Goal: Information Seeking & Learning: Learn about a topic

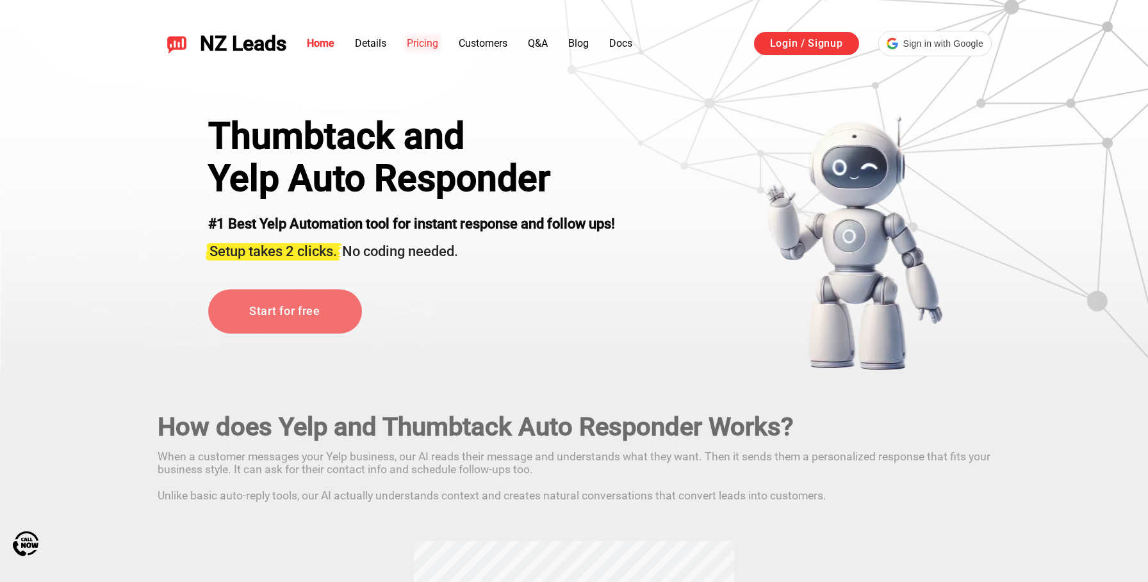
click at [428, 49] on li "Pricing" at bounding box center [422, 43] width 31 height 15
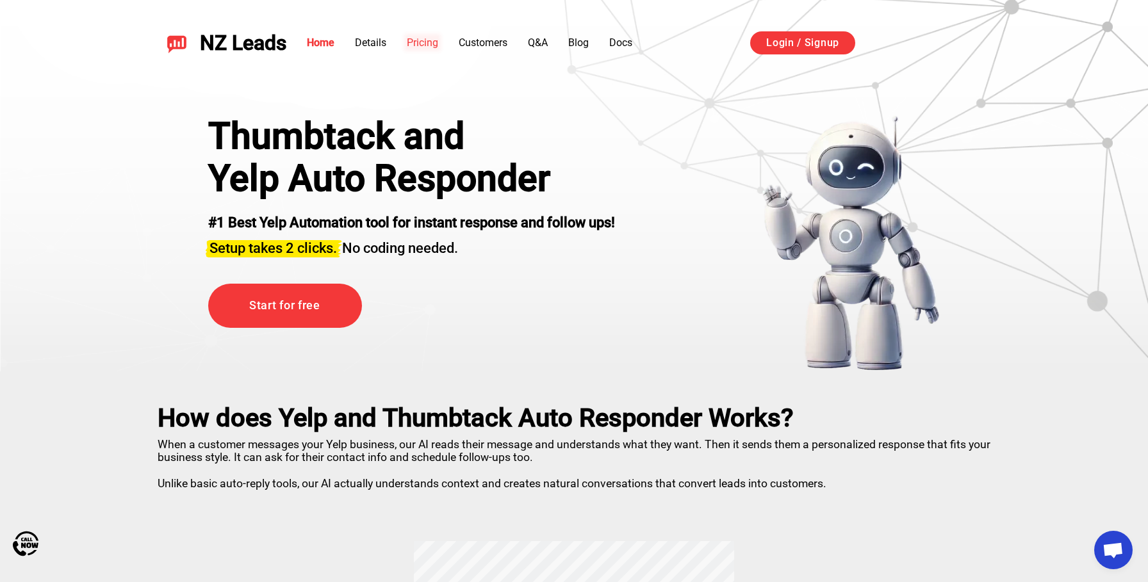
click at [427, 42] on link "Pricing" at bounding box center [422, 43] width 31 height 12
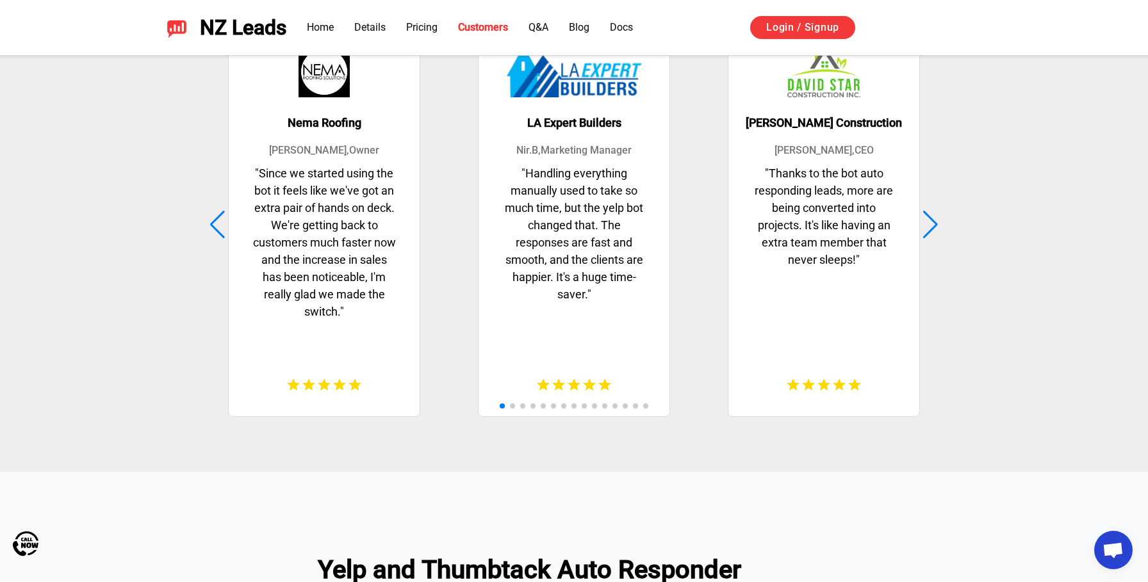
scroll to position [3232, 0]
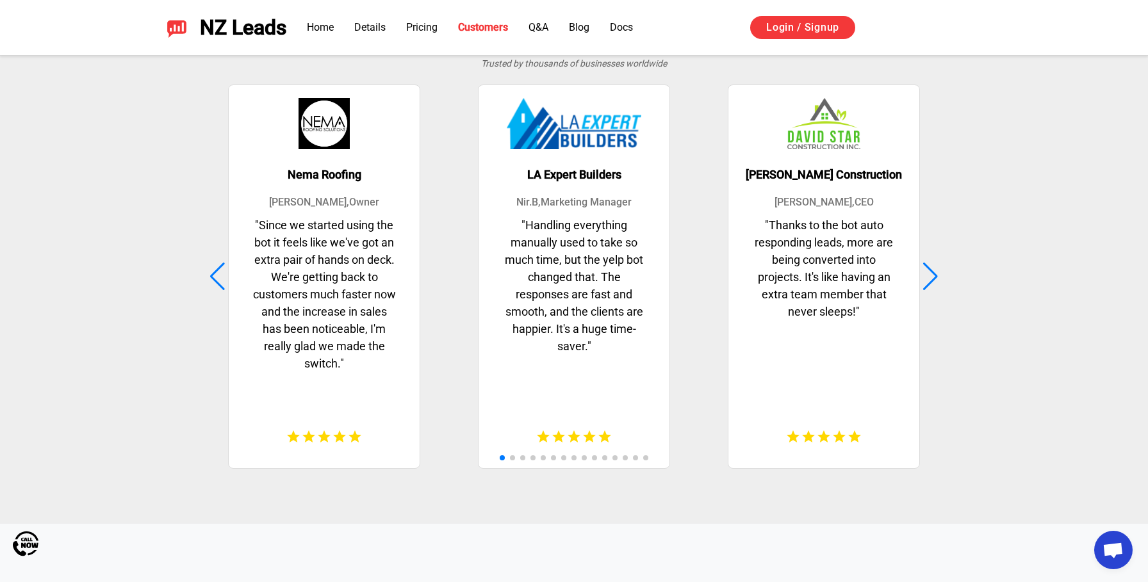
click at [938, 276] on div at bounding box center [930, 277] width 17 height 28
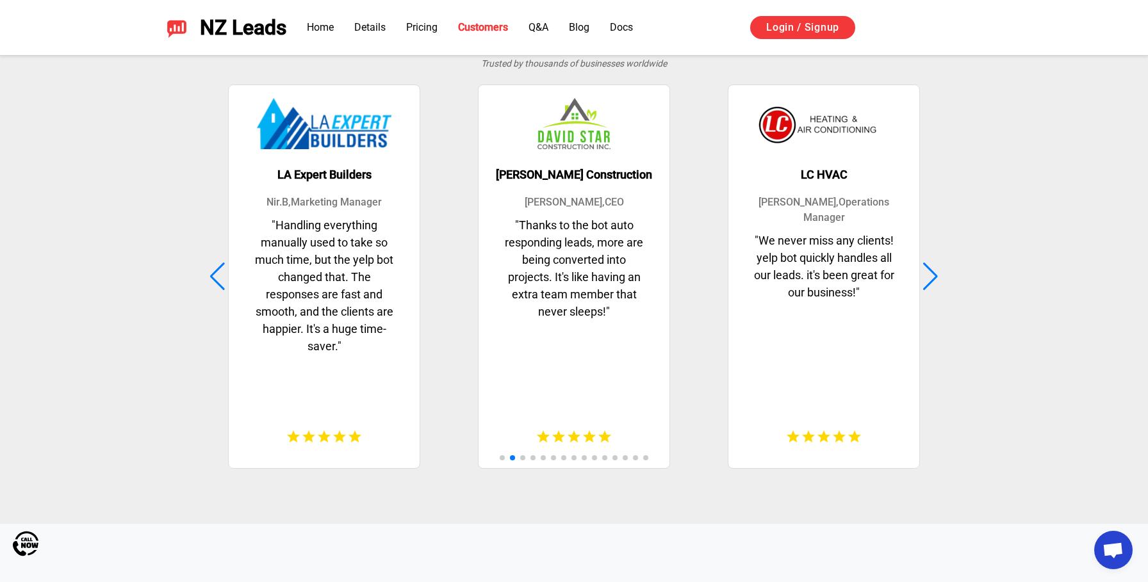
click at [532, 176] on h3 "[PERSON_NAME] Construction" at bounding box center [574, 174] width 156 height 13
click at [929, 274] on div at bounding box center [930, 277] width 17 height 28
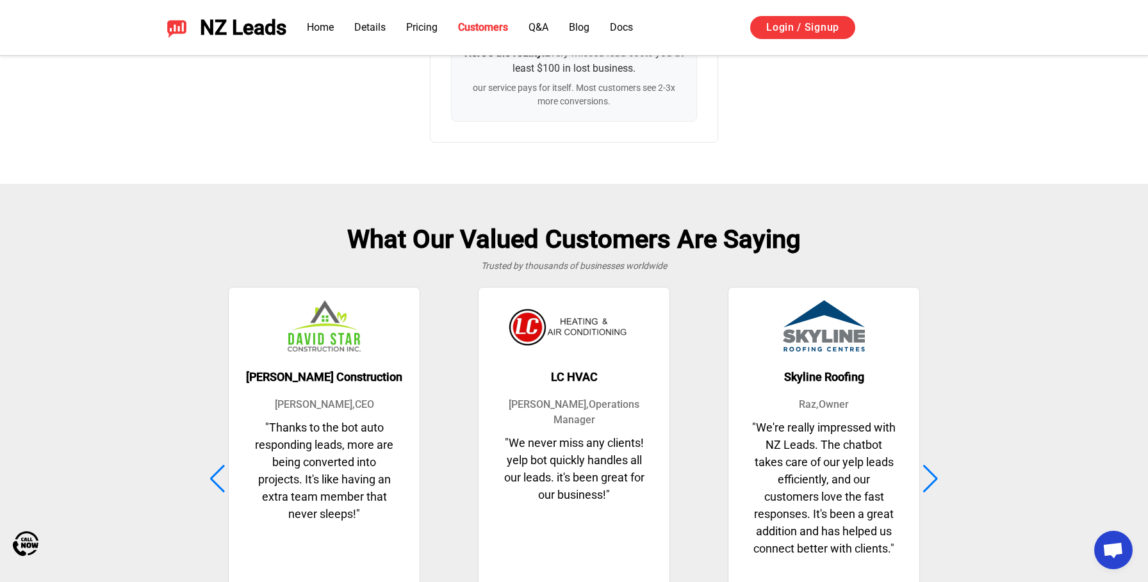
scroll to position [3312, 0]
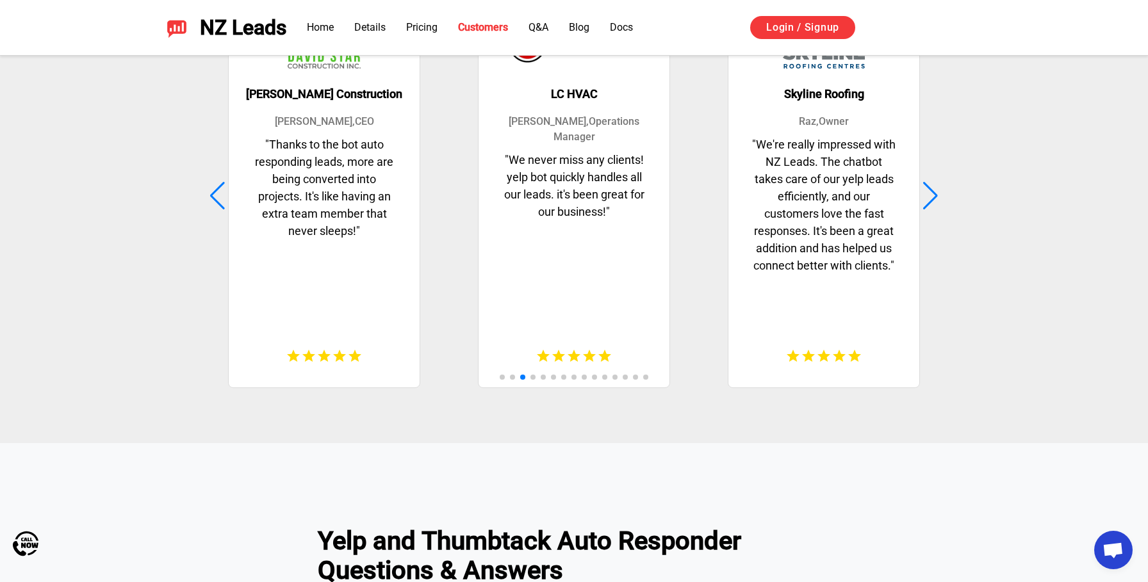
click at [932, 195] on div at bounding box center [930, 196] width 17 height 28
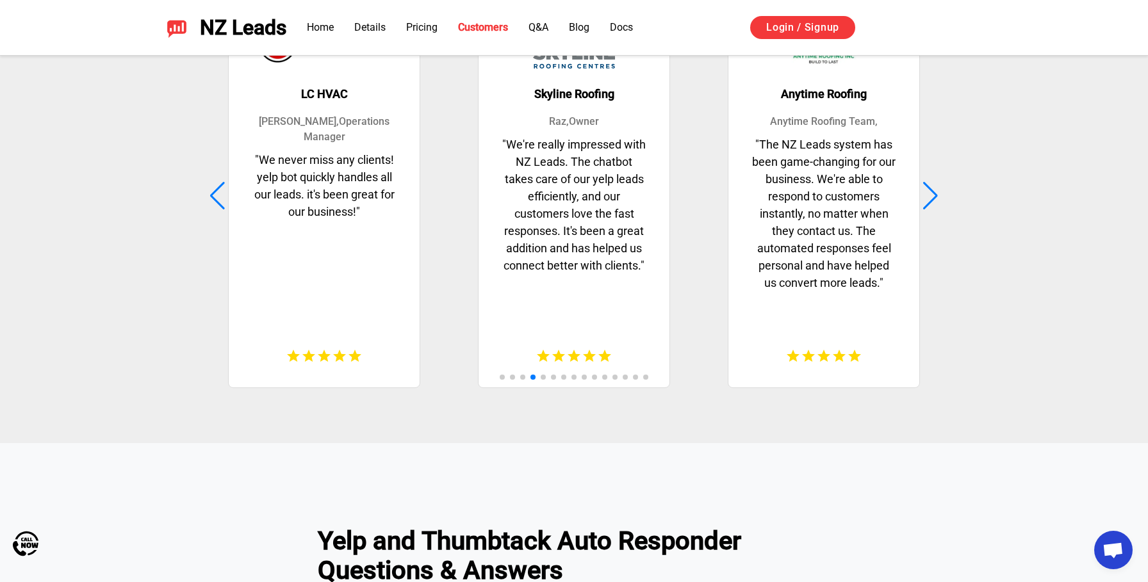
click at [932, 195] on div at bounding box center [930, 196] width 17 height 28
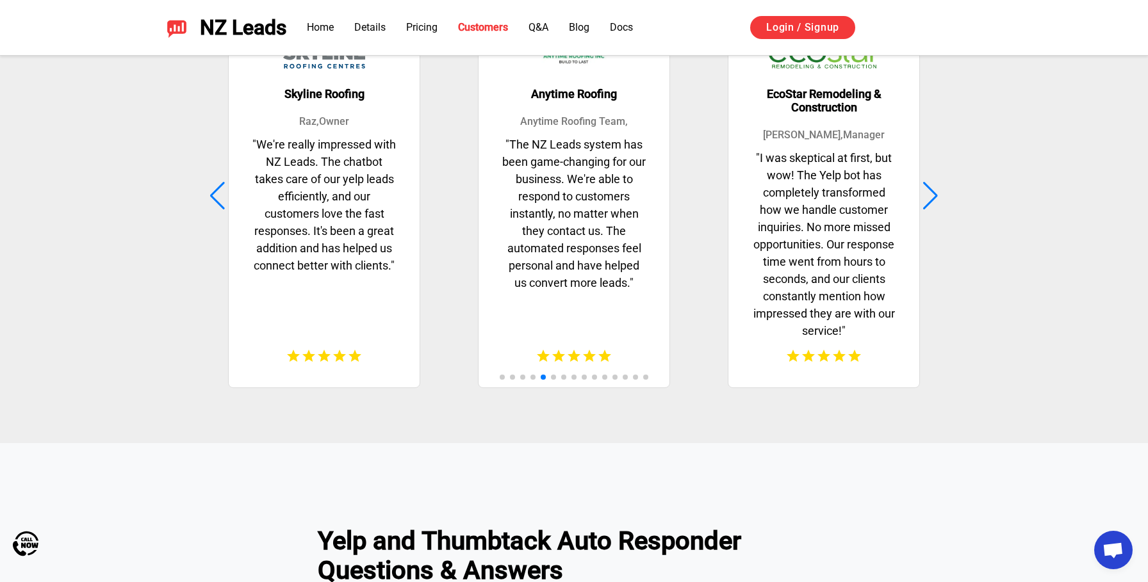
click at [932, 195] on div at bounding box center [930, 196] width 17 height 28
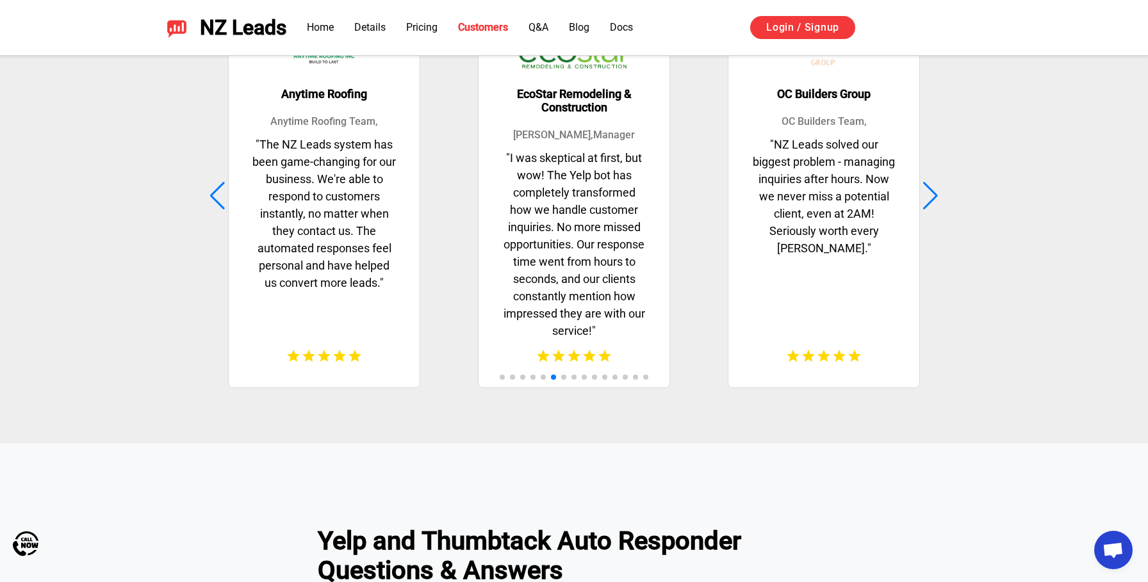
click at [932, 195] on div at bounding box center [930, 196] width 17 height 28
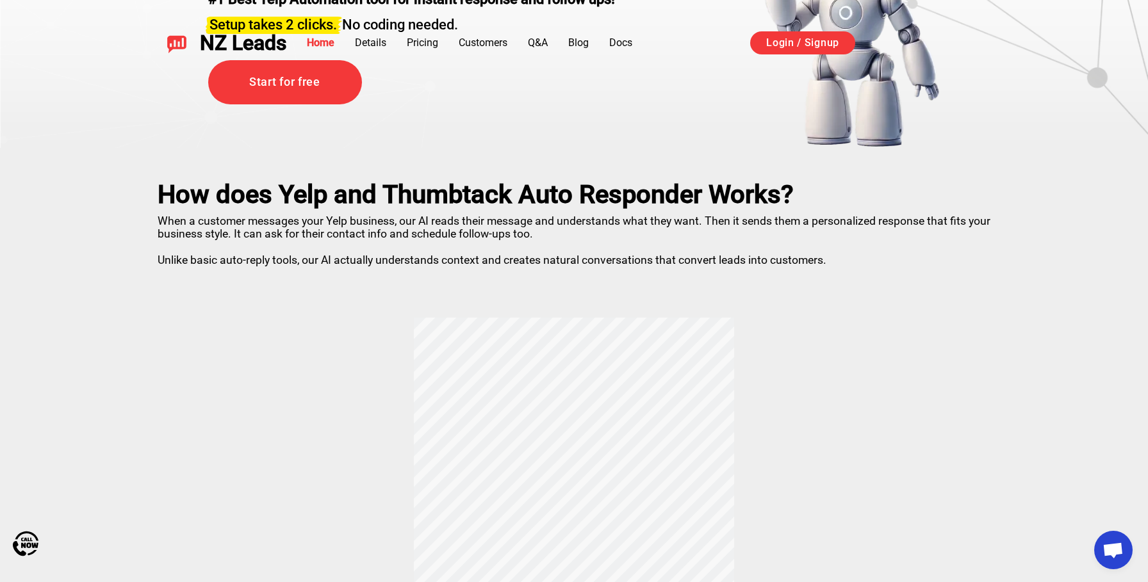
scroll to position [0, 0]
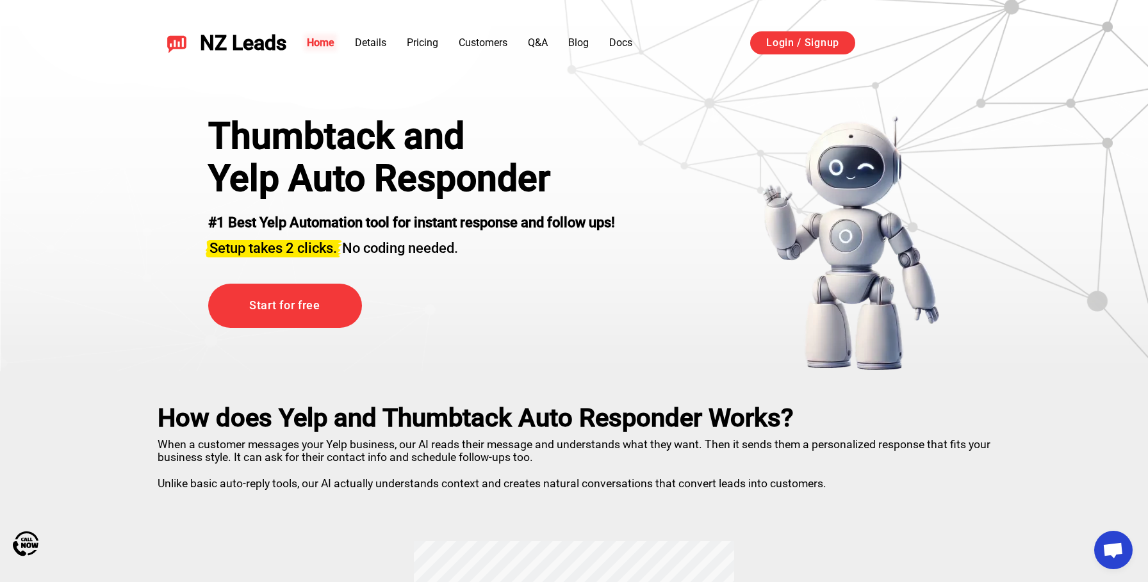
click at [325, 42] on link "Home" at bounding box center [321, 43] width 28 height 12
click at [492, 45] on link "Customers" at bounding box center [483, 43] width 49 height 12
click at [376, 40] on link "Details" at bounding box center [370, 43] width 31 height 12
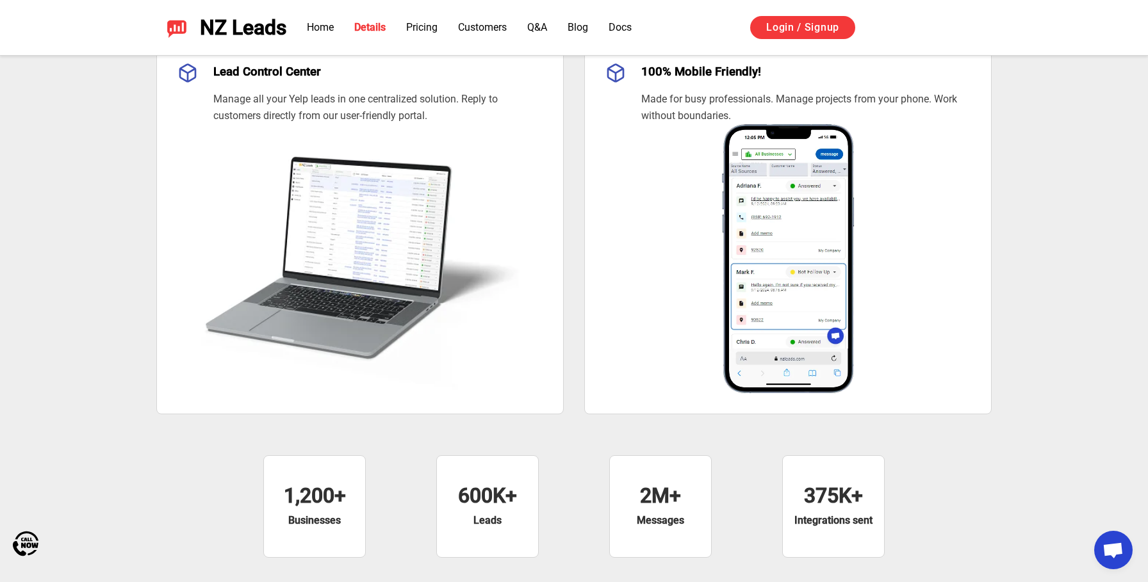
scroll to position [1416, 0]
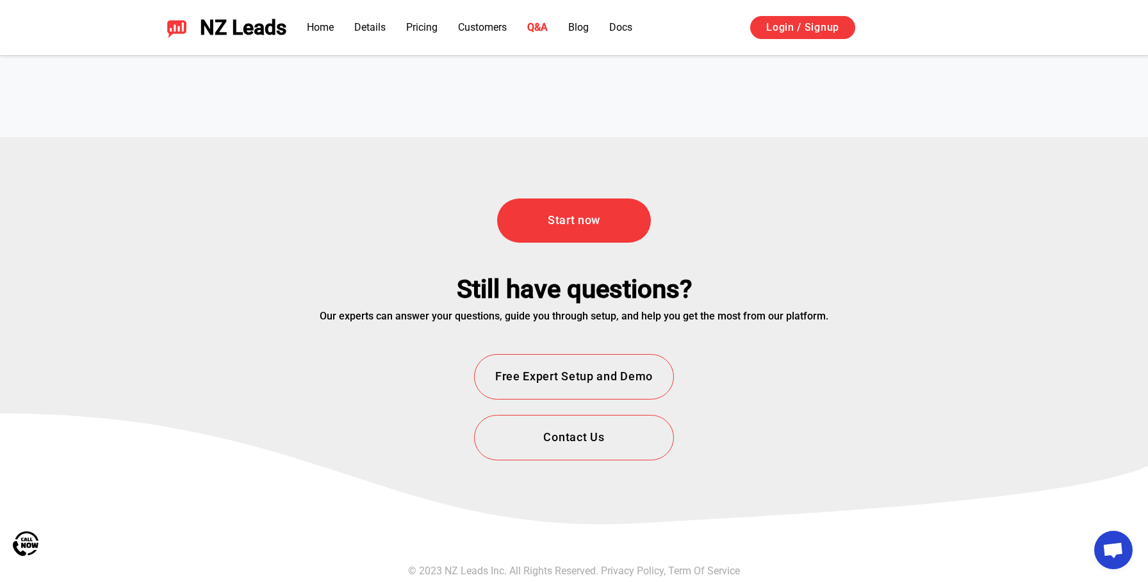
scroll to position [4575, 0]
